Goal: Complete application form

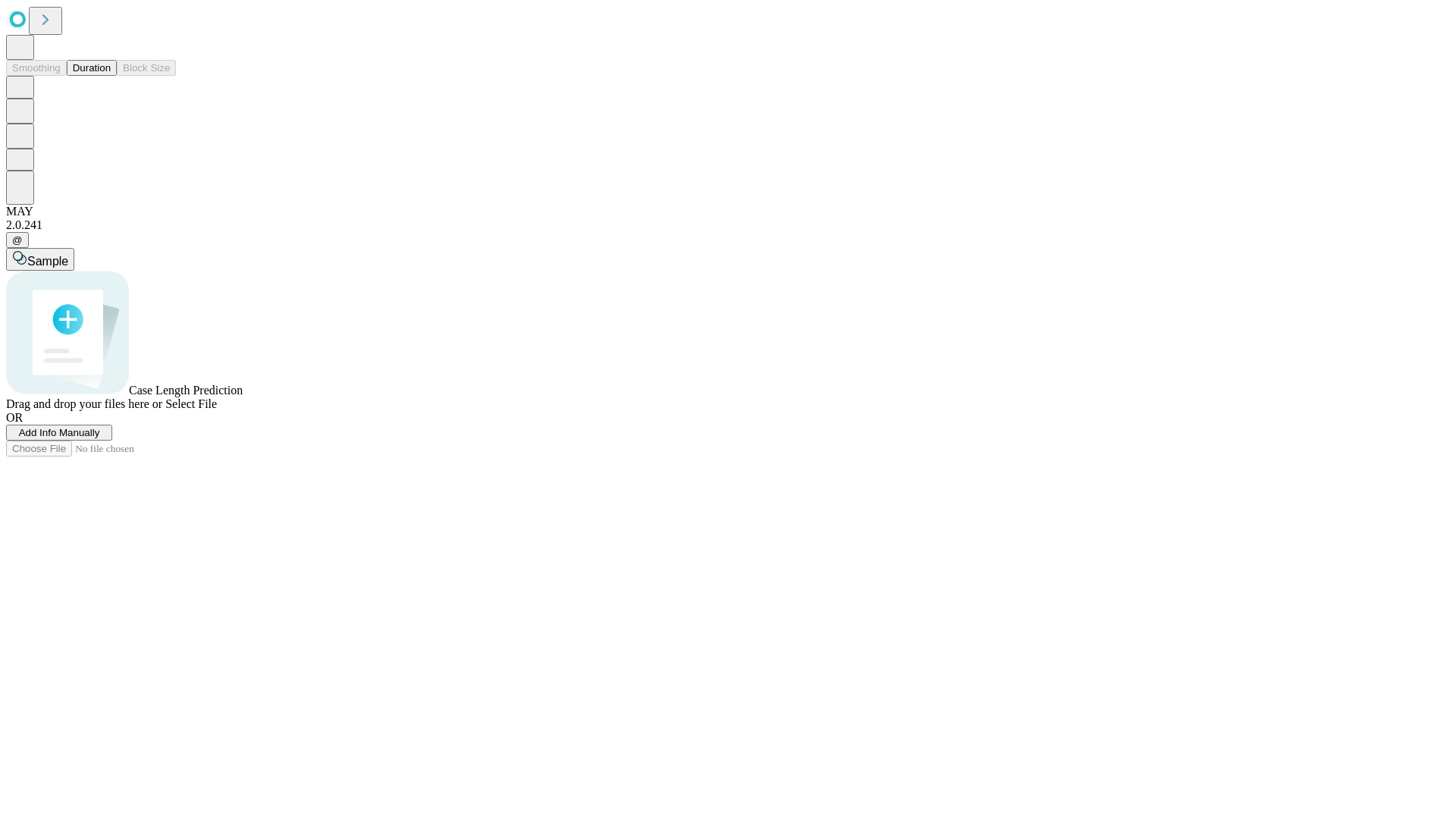
click at [100, 438] on span "Add Info Manually" at bounding box center [59, 432] width 81 height 11
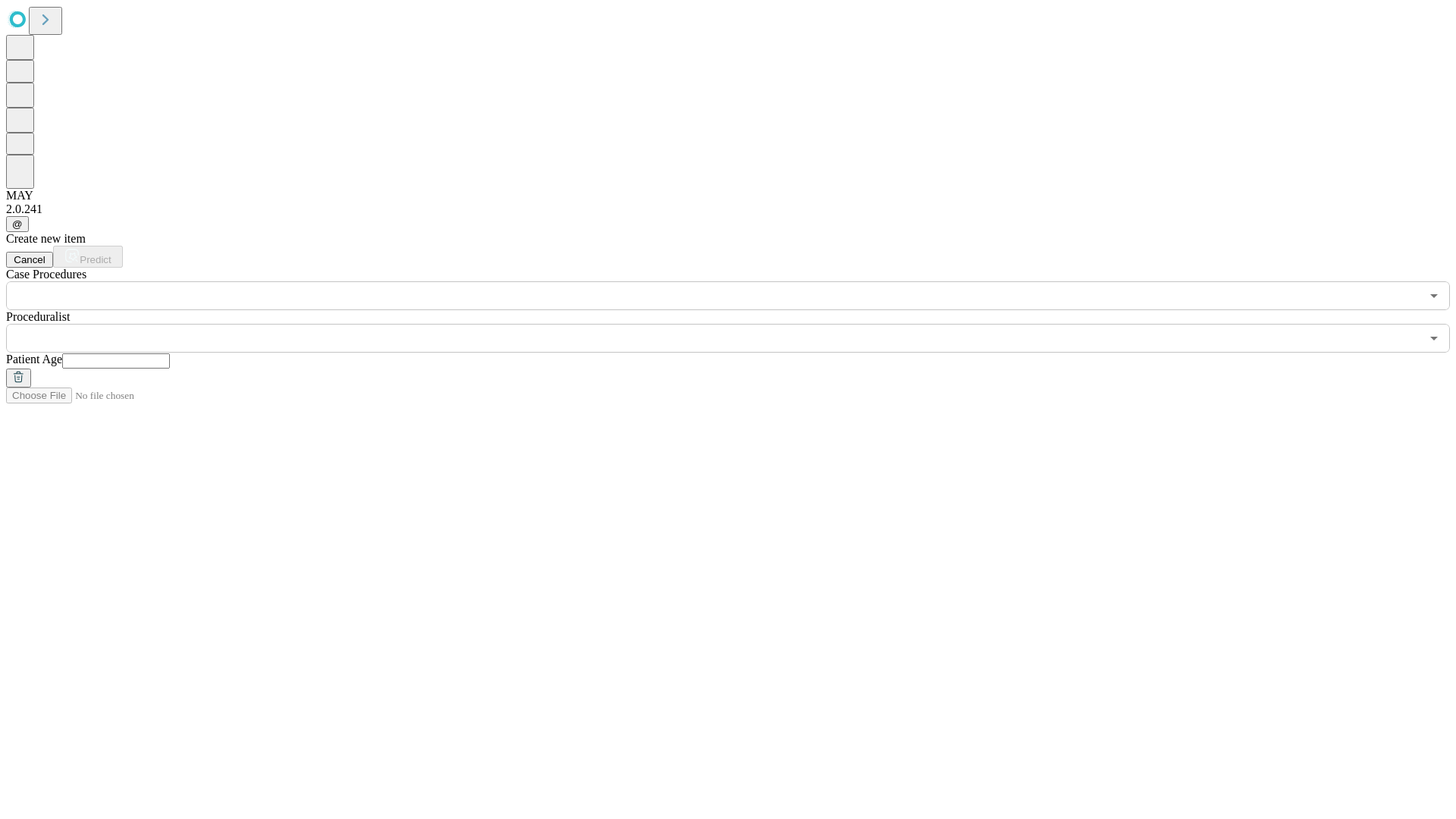
click at [170, 353] on input "text" at bounding box center [116, 361] width 108 height 15
type input "**"
click at [739, 324] on input "text" at bounding box center [713, 338] width 1414 height 29
